Goal: Transaction & Acquisition: Book appointment/travel/reservation

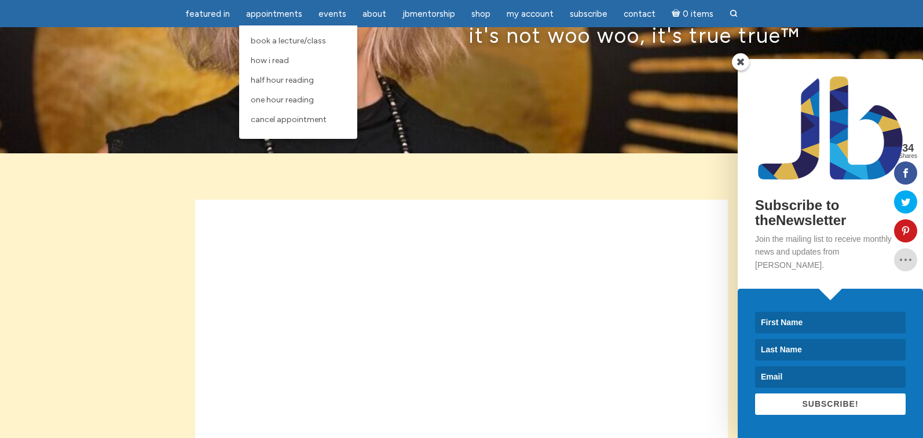
scroll to position [174, 0]
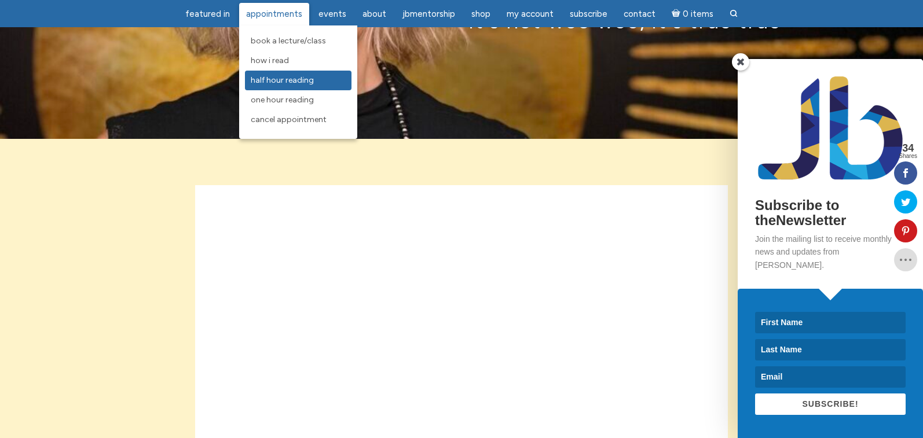
click at [287, 85] on link "Half Hour Reading" at bounding box center [298, 81] width 107 height 20
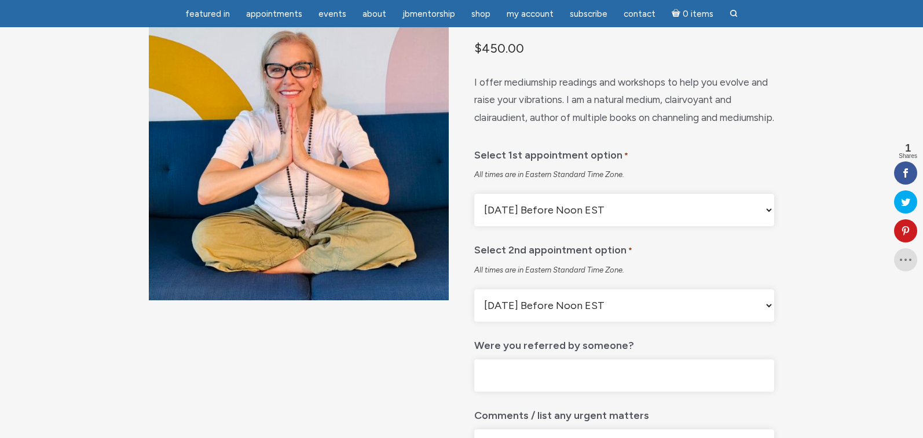
scroll to position [116, 0]
click at [630, 226] on select "[DATE] Before Noon EST [DATE] After Noon EST First Available Appointment" at bounding box center [624, 209] width 300 height 32
click at [543, 321] on select "[DATE] Before Noon EST [DATE] After Noon EST First Available Appointment" at bounding box center [624, 305] width 300 height 32
click at [598, 126] on p "I offer mediumship readings and workshops to help you evolve and raise your vib…" at bounding box center [624, 99] width 300 height 53
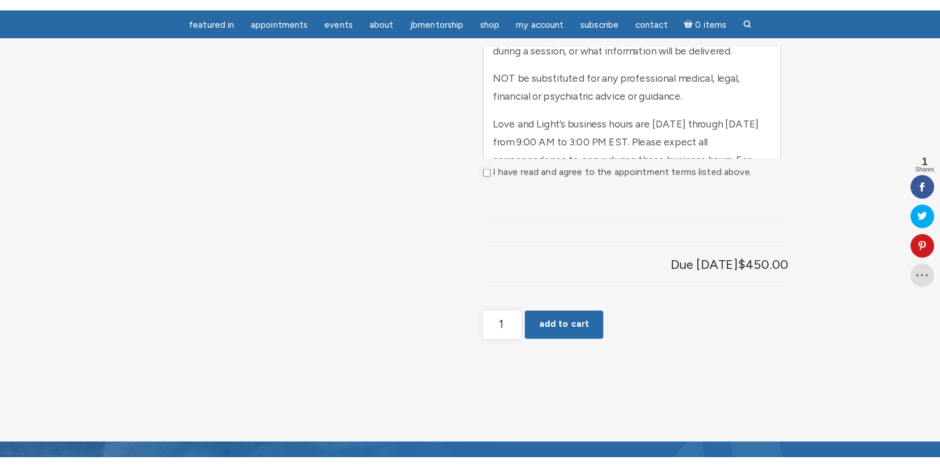
scroll to position [511, 0]
